Goal: Task Accomplishment & Management: Manage account settings

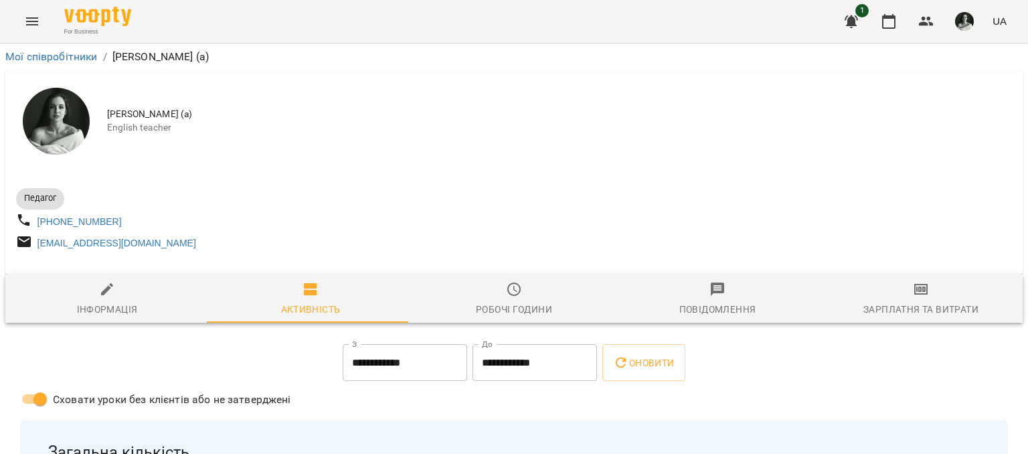
click at [30, 21] on icon "Menu" at bounding box center [32, 21] width 12 height 8
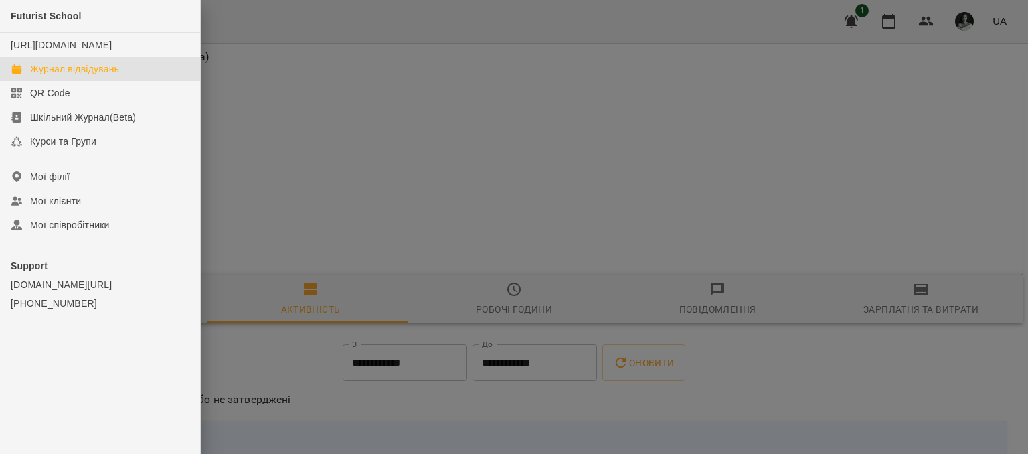
click at [78, 76] on div "Журнал відвідувань" at bounding box center [74, 68] width 89 height 13
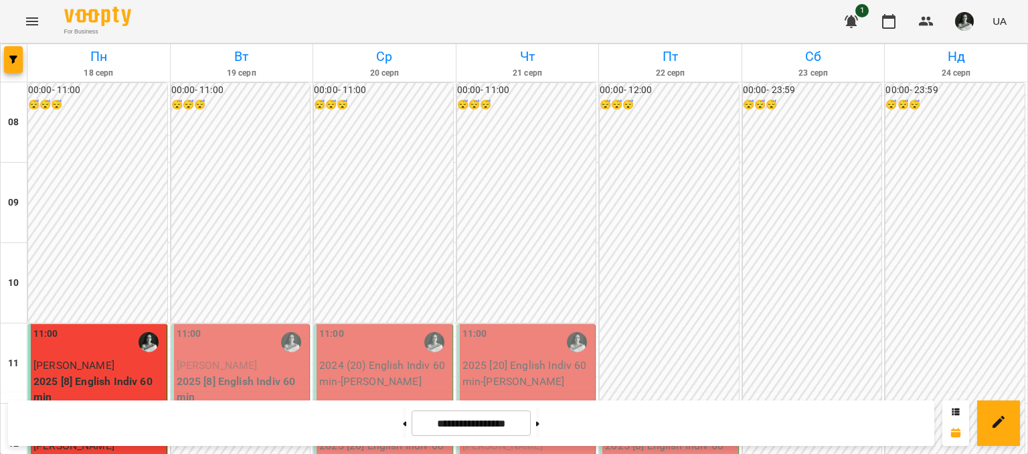
scroll to position [201, 0]
click at [228, 359] on span "[PERSON_NAME]" at bounding box center [217, 365] width 81 height 13
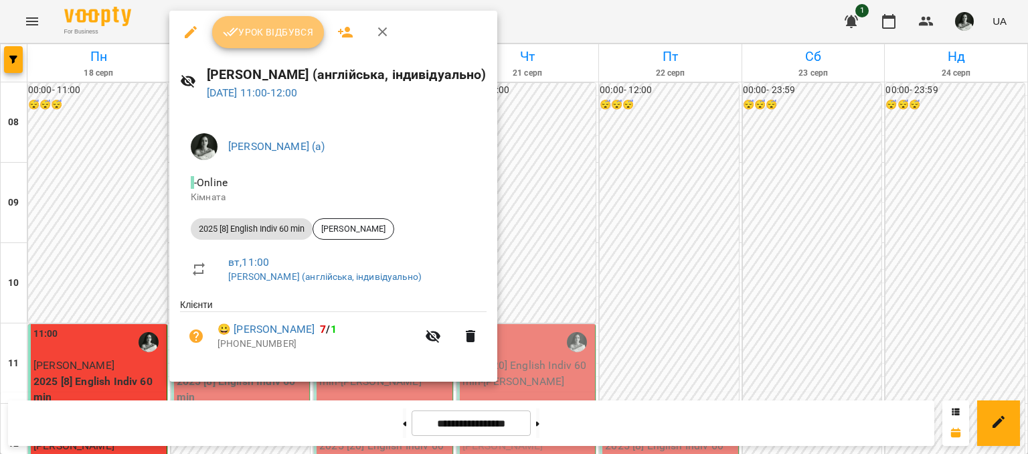
click at [265, 29] on span "Урок відбувся" at bounding box center [268, 32] width 91 height 16
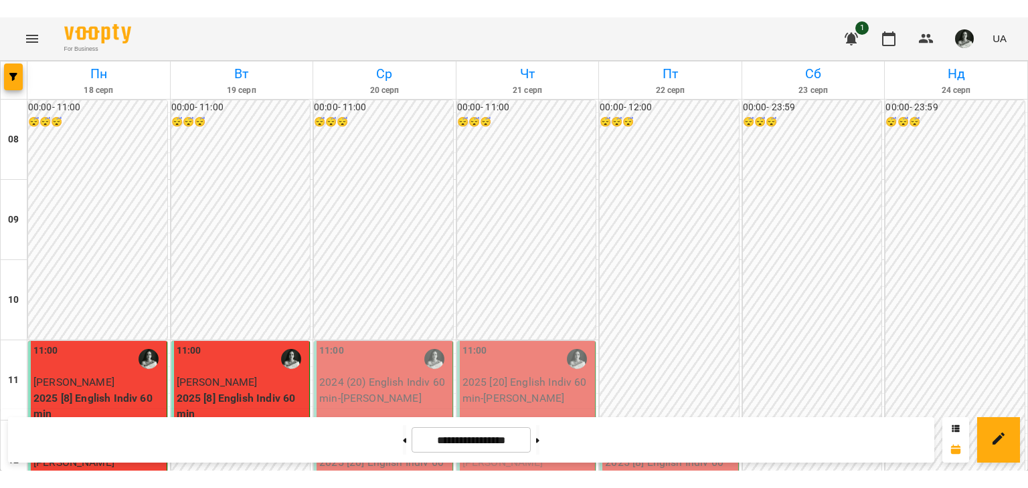
scroll to position [535, 0]
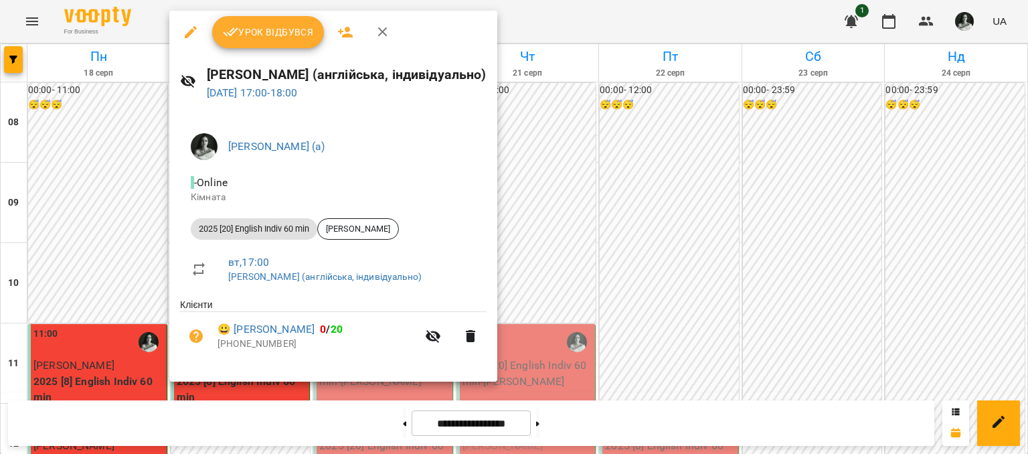
click at [238, 30] on icon "button" at bounding box center [231, 32] width 16 height 16
